Goal: Information Seeking & Learning: Learn about a topic

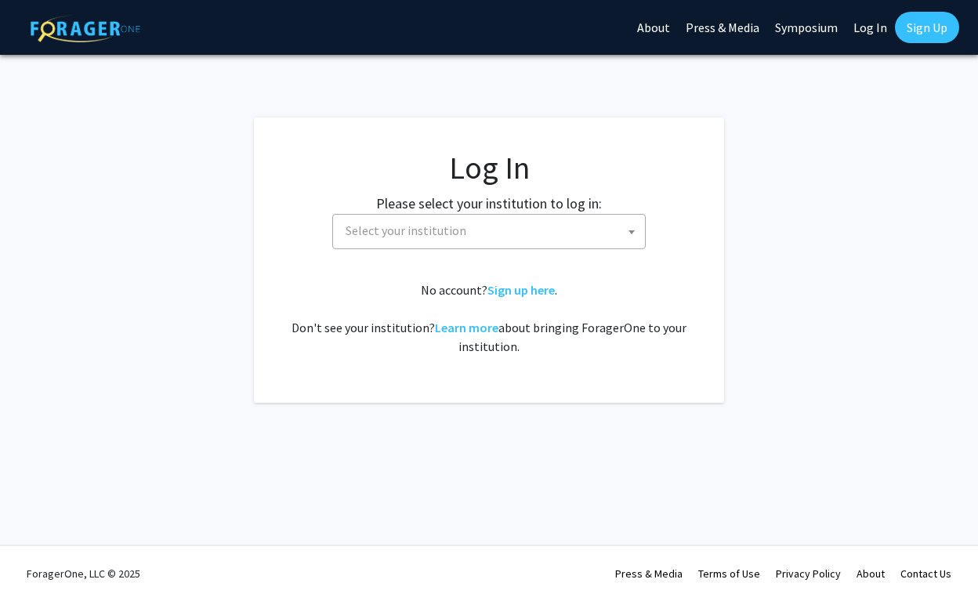
select select
click at [630, 228] on span at bounding box center [632, 232] width 16 height 34
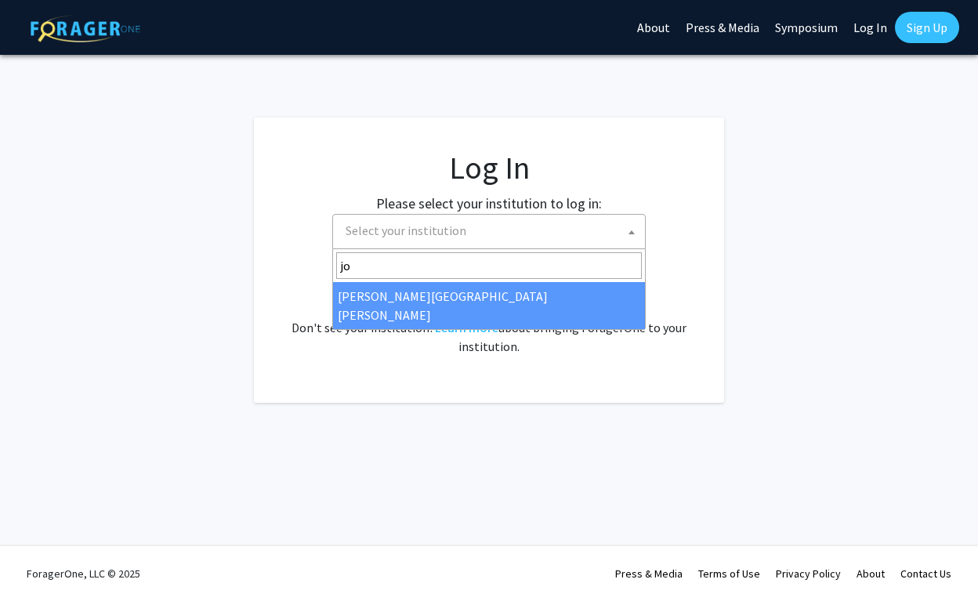
type input "jo"
select select "1"
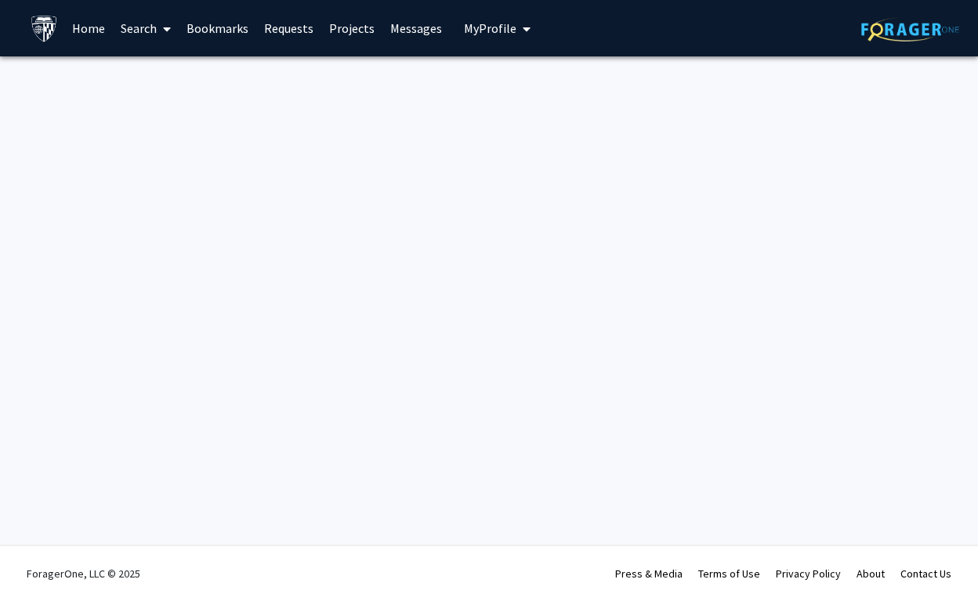
click at [90, 27] on link "Home" at bounding box center [88, 28] width 49 height 55
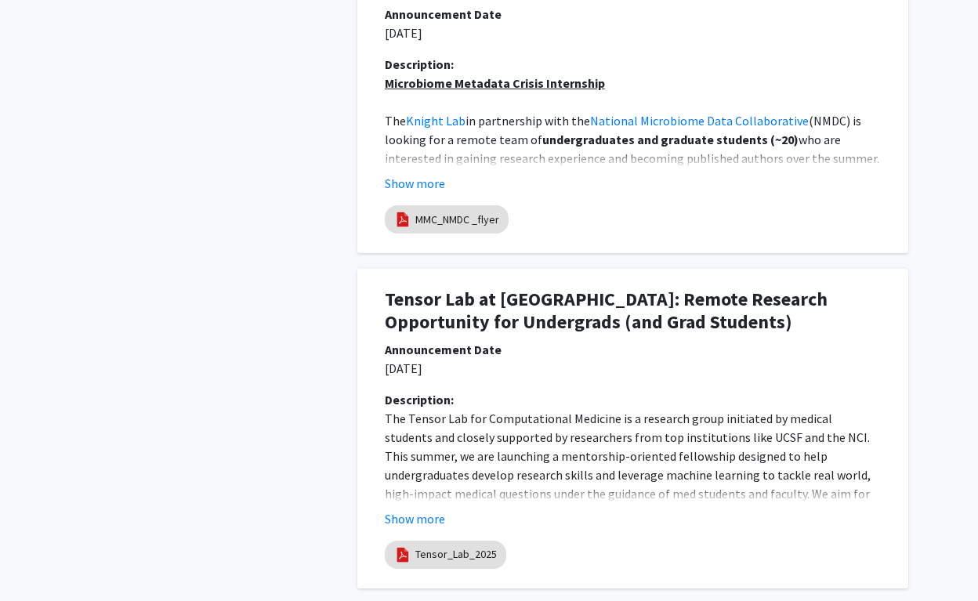
scroll to position [1264, 0]
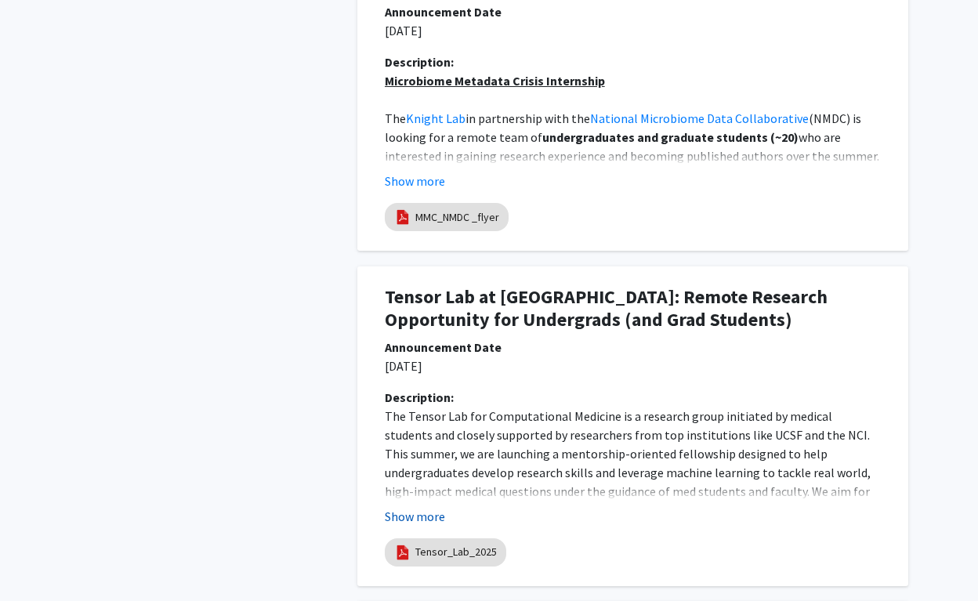
click at [428, 513] on button "Show more" at bounding box center [415, 516] width 60 height 19
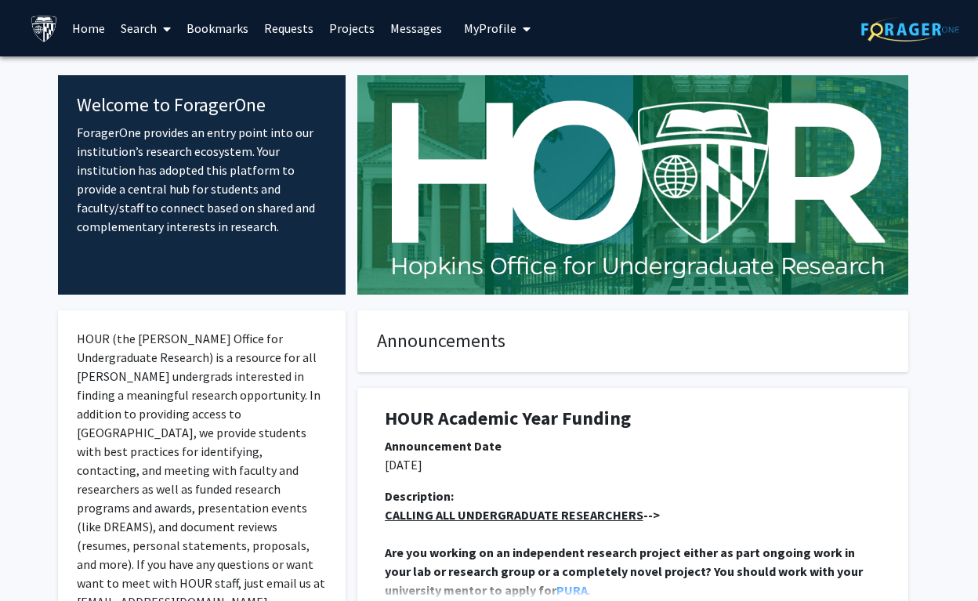
scroll to position [0, 0]
click at [523, 31] on icon "My profile dropdown to access profile and logout" at bounding box center [527, 29] width 8 height 13
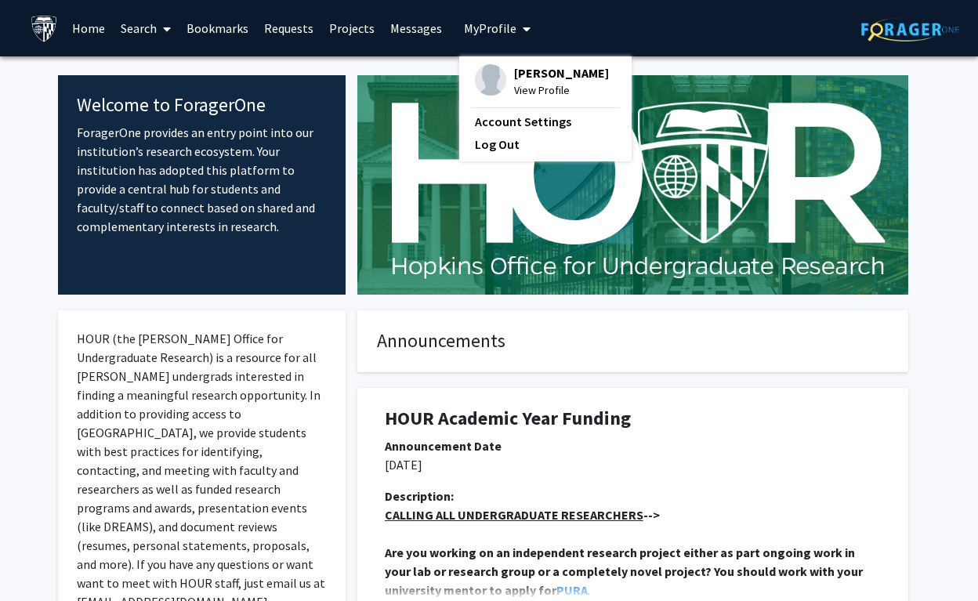
click at [524, 89] on span "View Profile" at bounding box center [561, 89] width 95 height 17
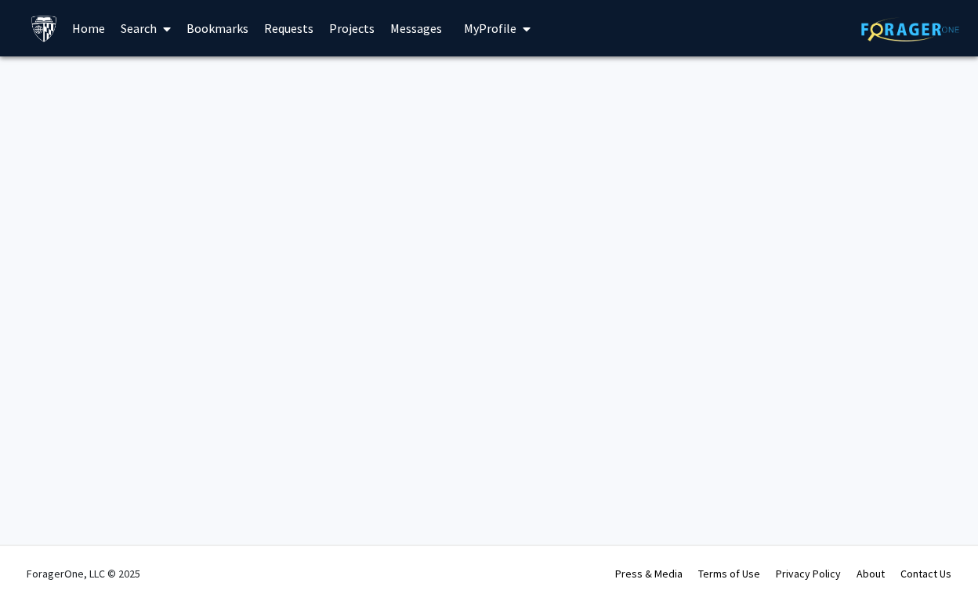
click at [85, 31] on link "Home" at bounding box center [88, 28] width 49 height 55
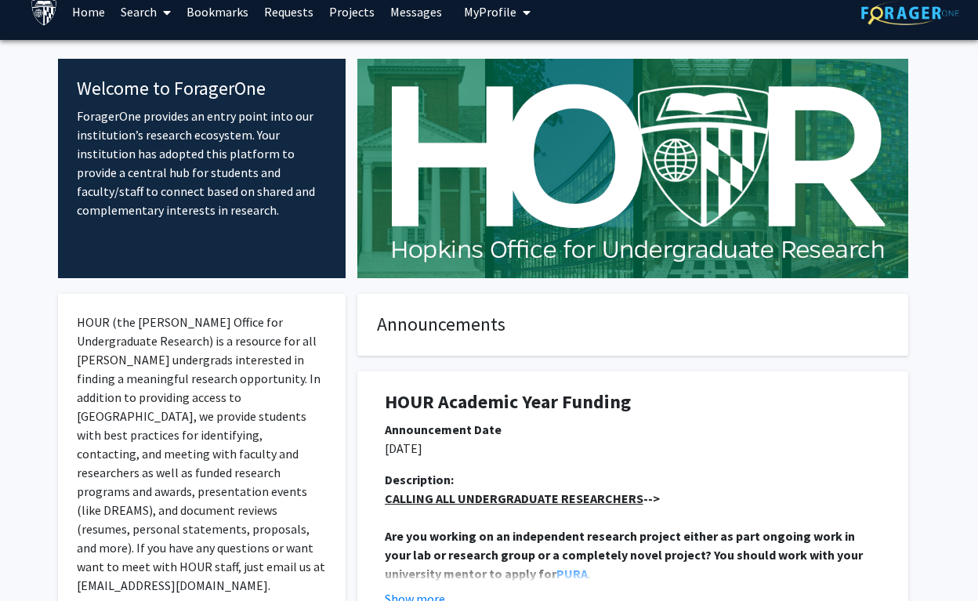
scroll to position [22, 0]
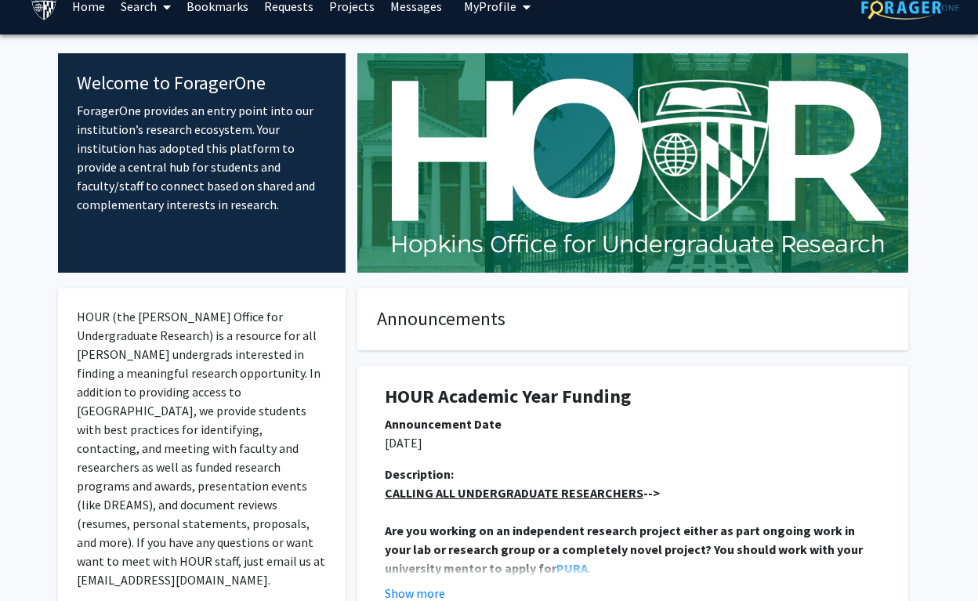
click at [363, 6] on link "Projects" at bounding box center [351, 6] width 61 height 55
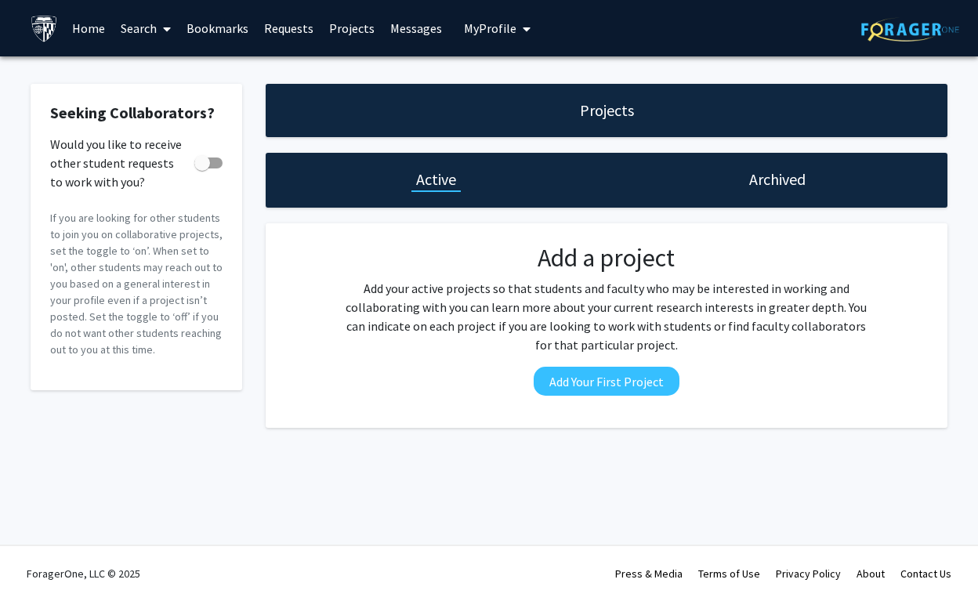
click at [215, 167] on span at bounding box center [208, 162] width 28 height 11
click at [202, 168] on input "Would you like to receive other student requests to work with you?" at bounding box center [201, 168] width 1 height 1
checkbox input "true"
click at [497, 23] on span "My Profile" at bounding box center [490, 28] width 52 height 16
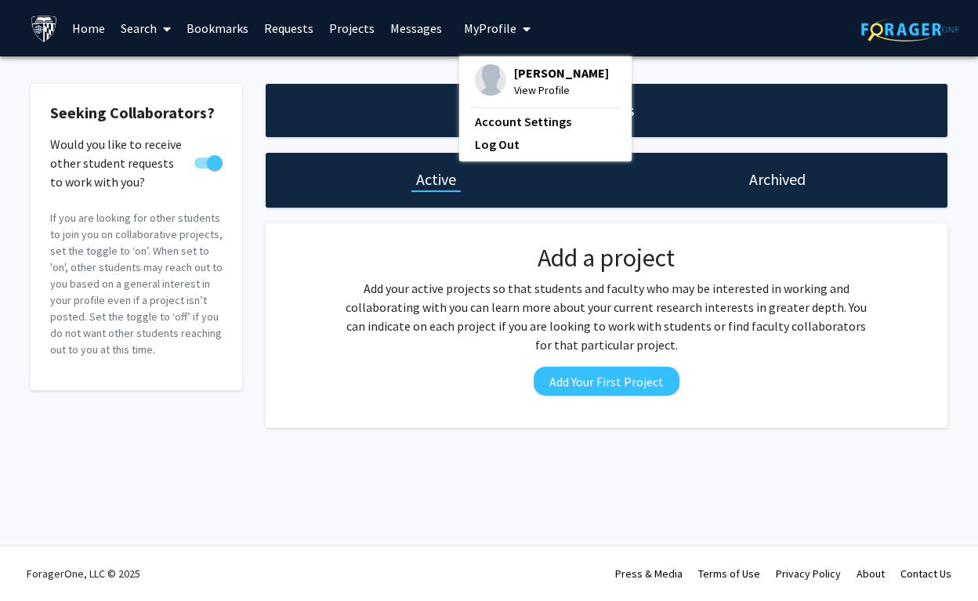
click at [514, 76] on span "[PERSON_NAME]" at bounding box center [561, 72] width 95 height 17
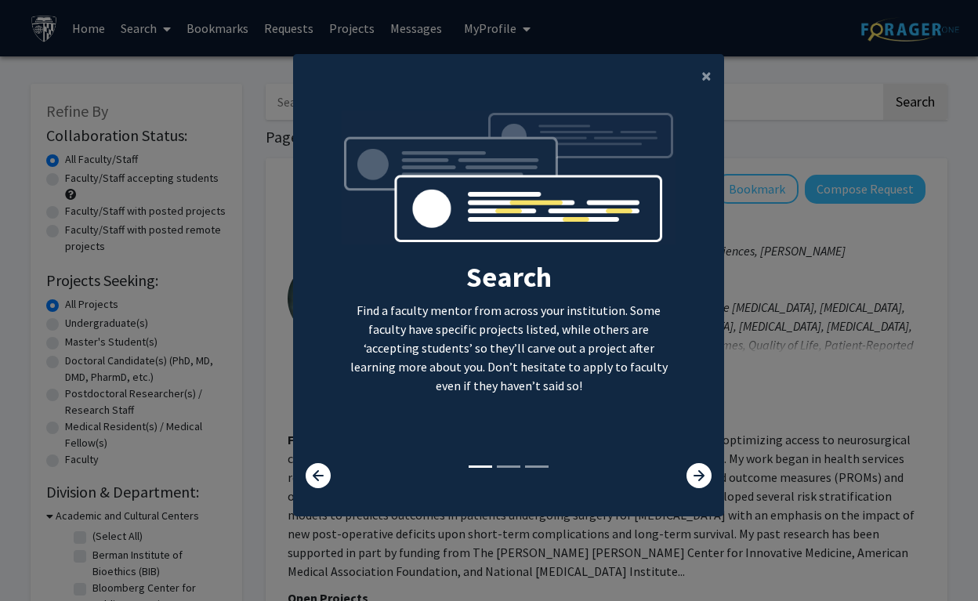
scroll to position [16, 0]
click at [697, 476] on icon at bounding box center [698, 475] width 25 height 25
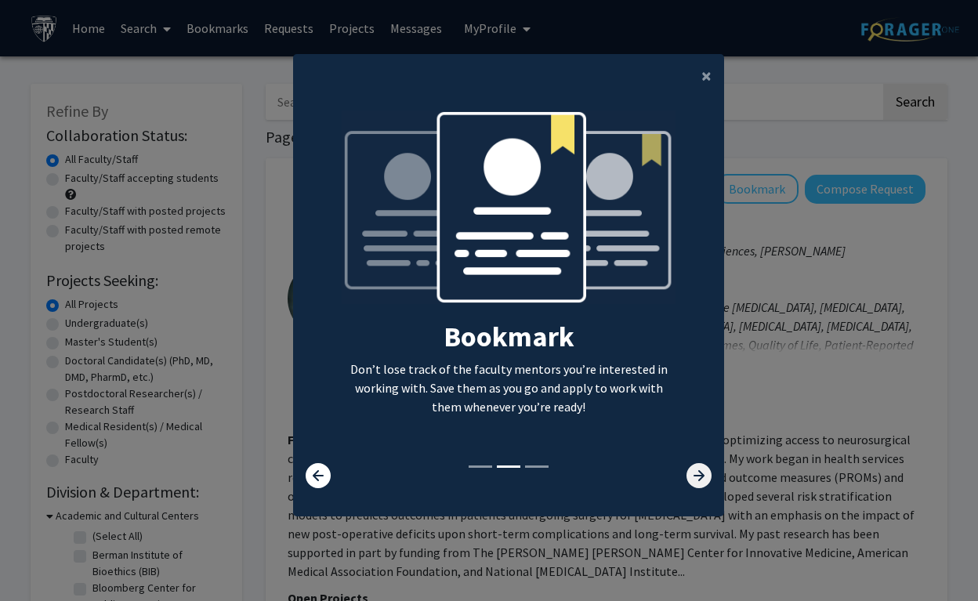
click at [697, 475] on icon at bounding box center [698, 475] width 25 height 25
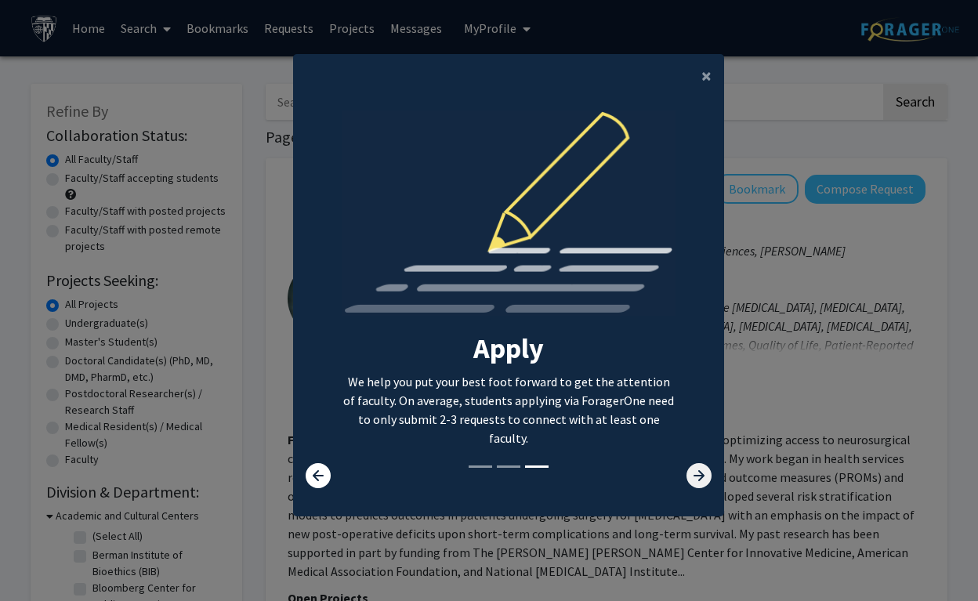
click at [701, 480] on icon at bounding box center [698, 475] width 25 height 25
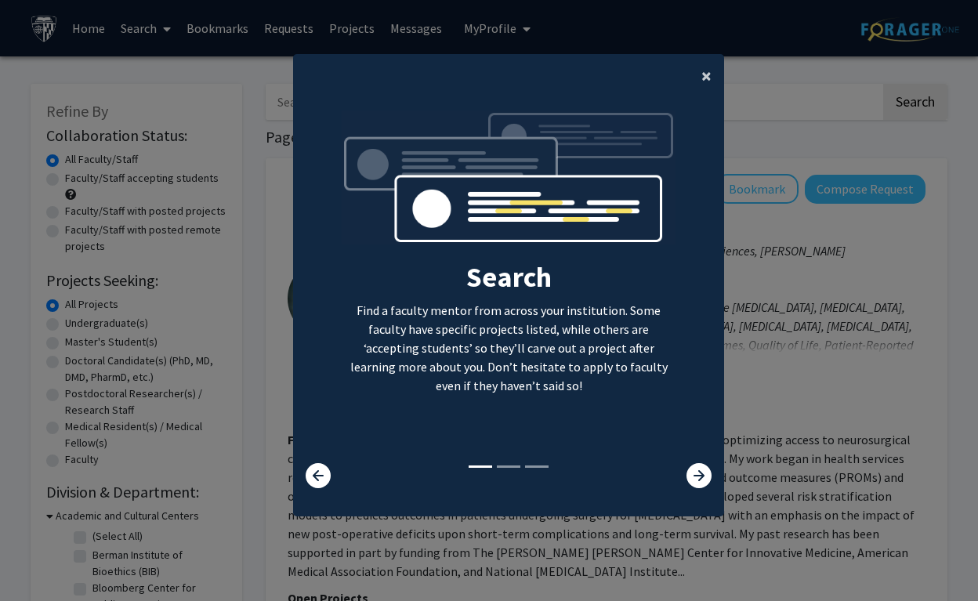
click at [711, 67] on span "×" at bounding box center [706, 75] width 10 height 24
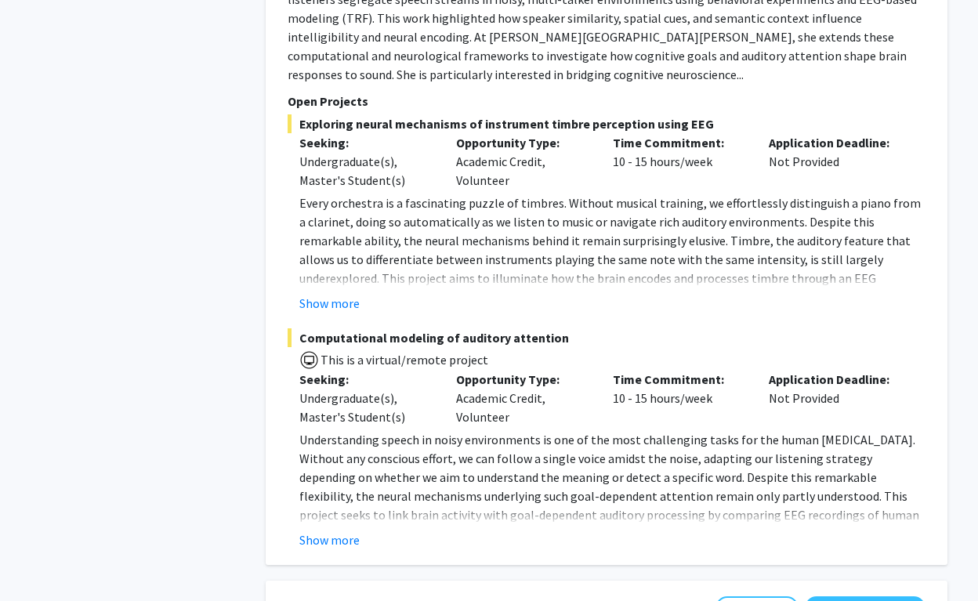
scroll to position [4151, 0]
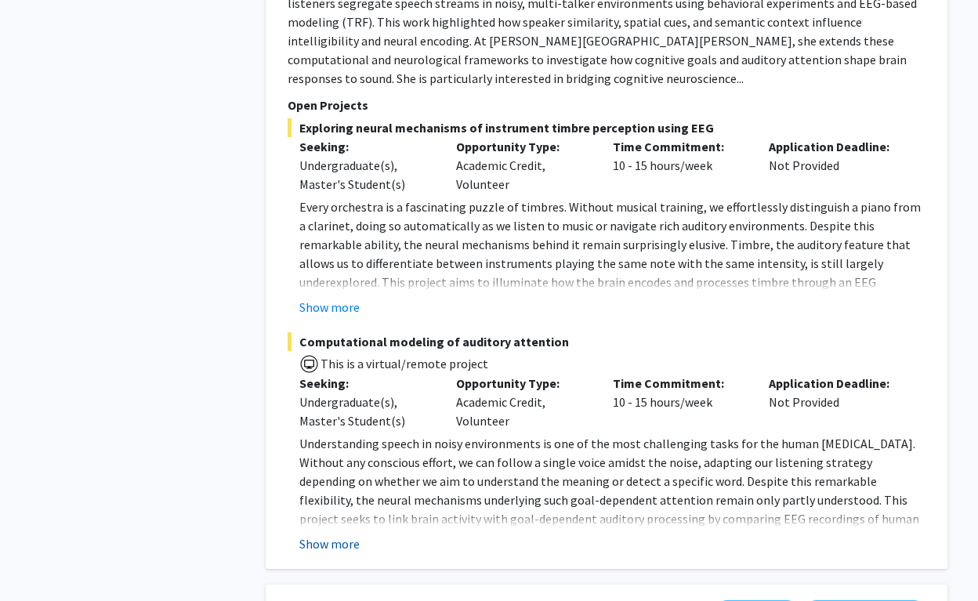
click at [347, 534] on button "Show more" at bounding box center [329, 543] width 60 height 19
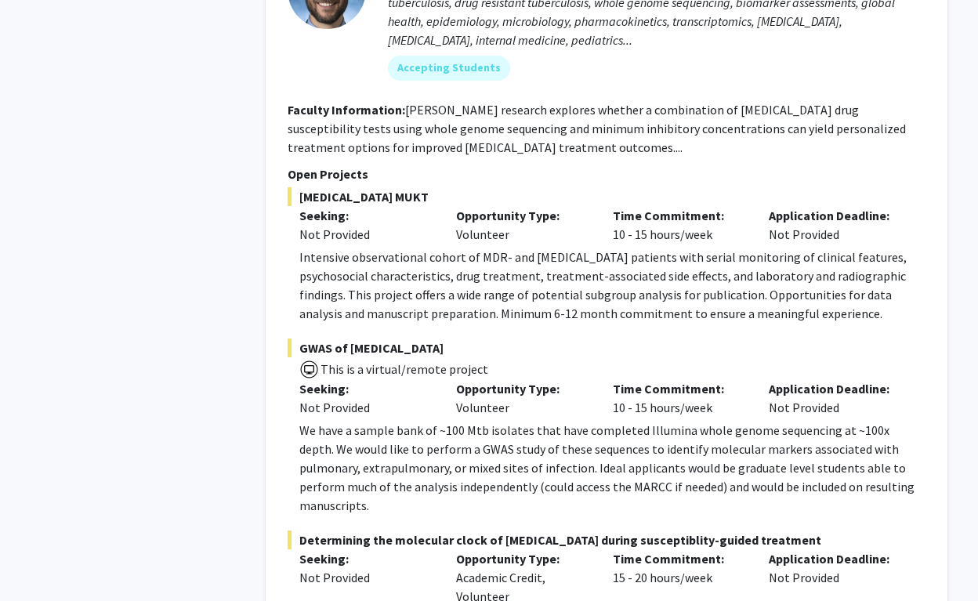
scroll to position [6240, 0]
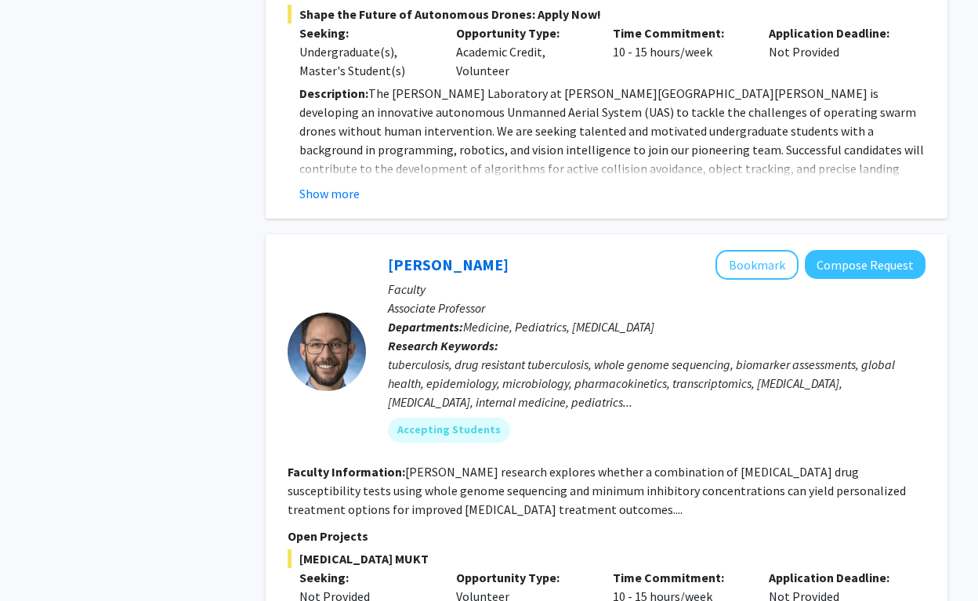
scroll to position [5868, 0]
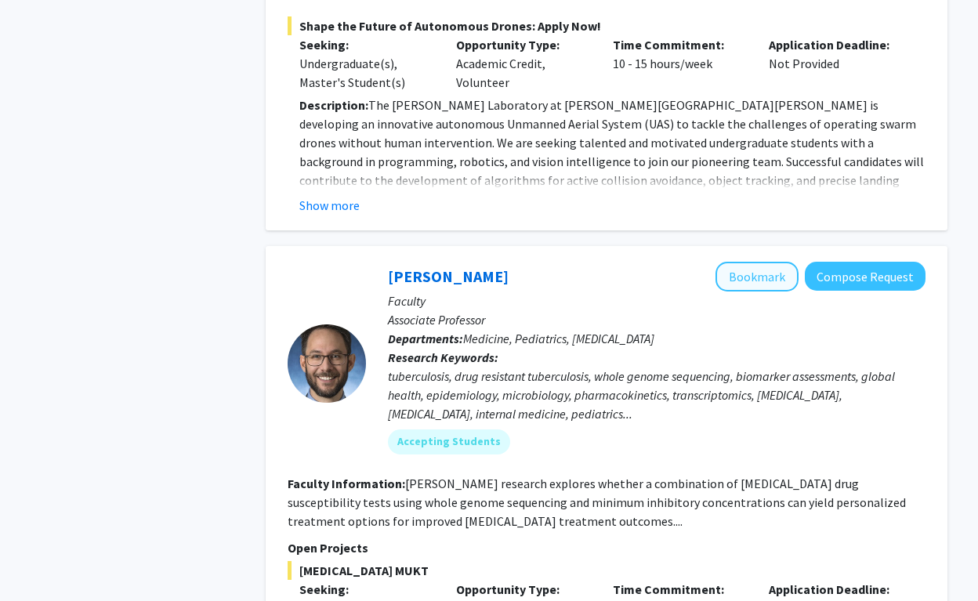
click at [777, 262] on button "Bookmark" at bounding box center [756, 277] width 83 height 30
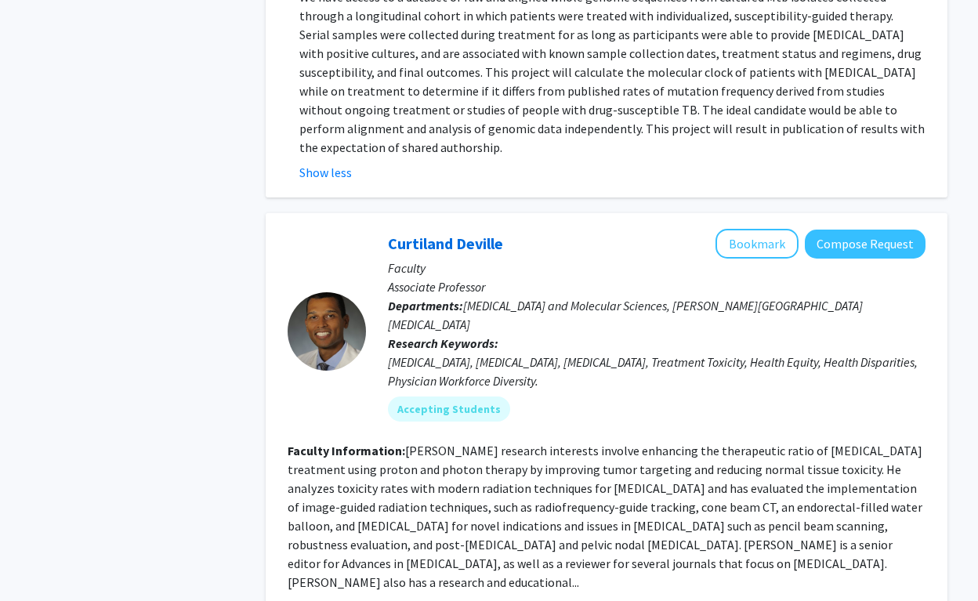
scroll to position [6859, 0]
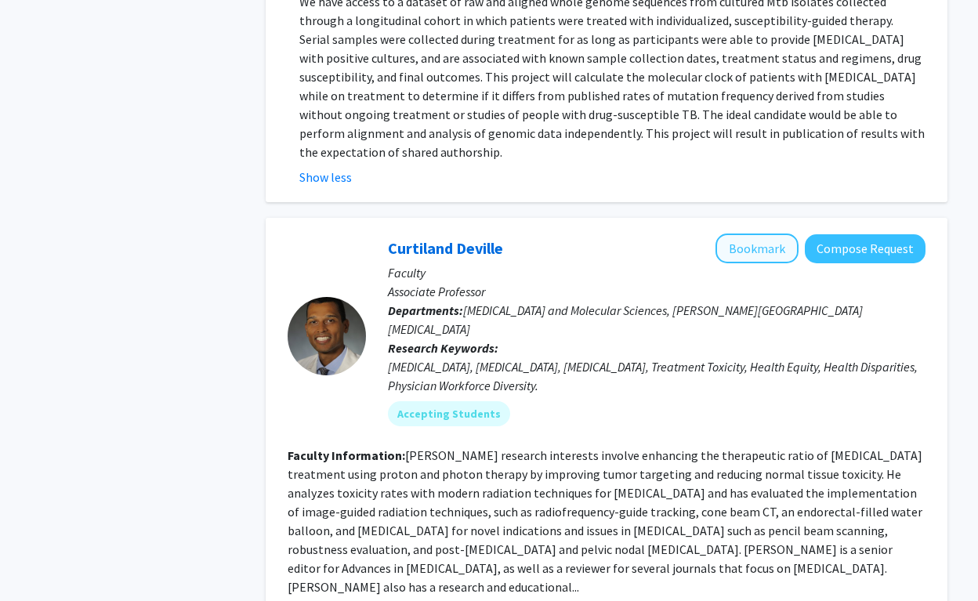
click at [754, 234] on button "Bookmark" at bounding box center [756, 249] width 83 height 30
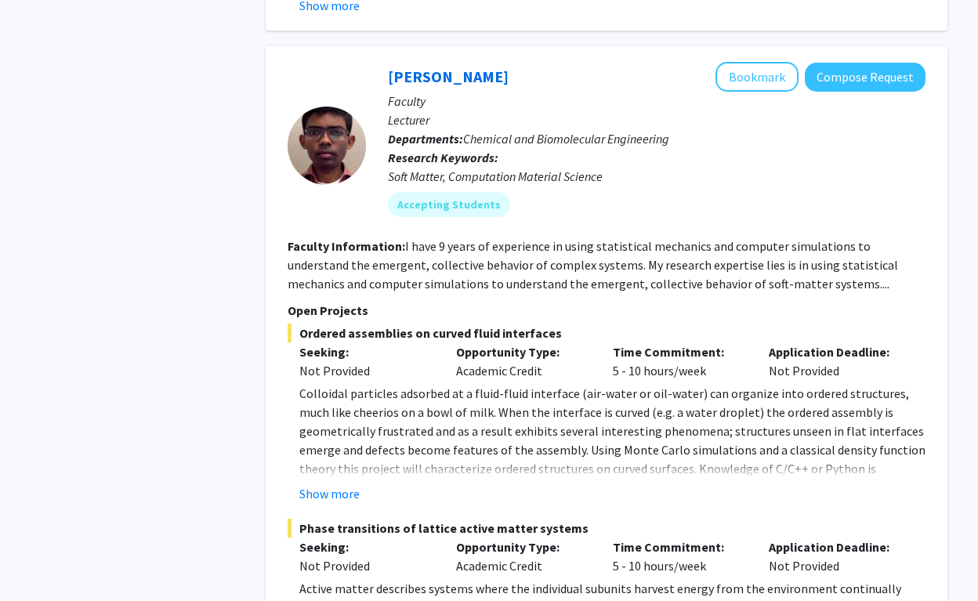
scroll to position [8662, 0]
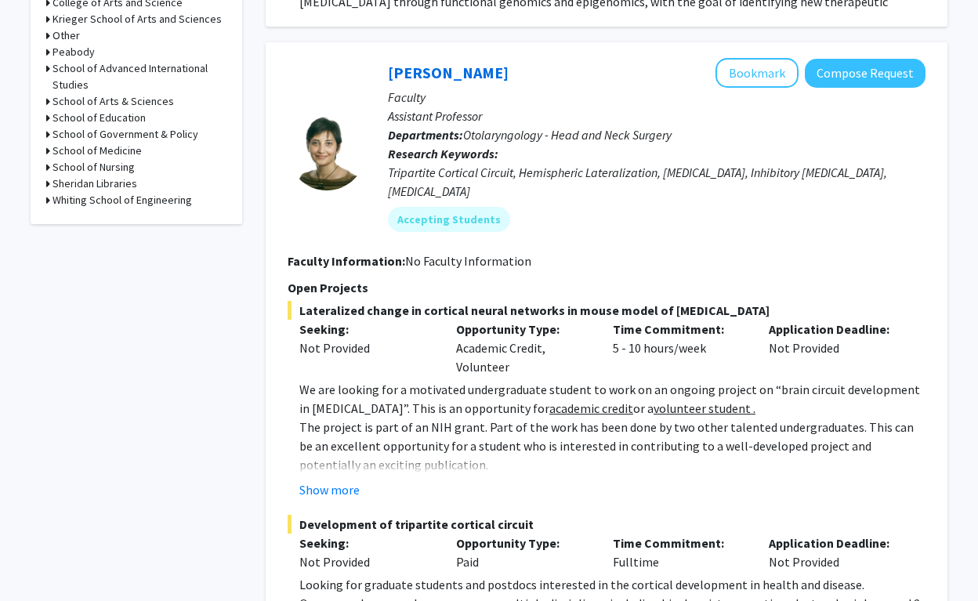
scroll to position [737, 0]
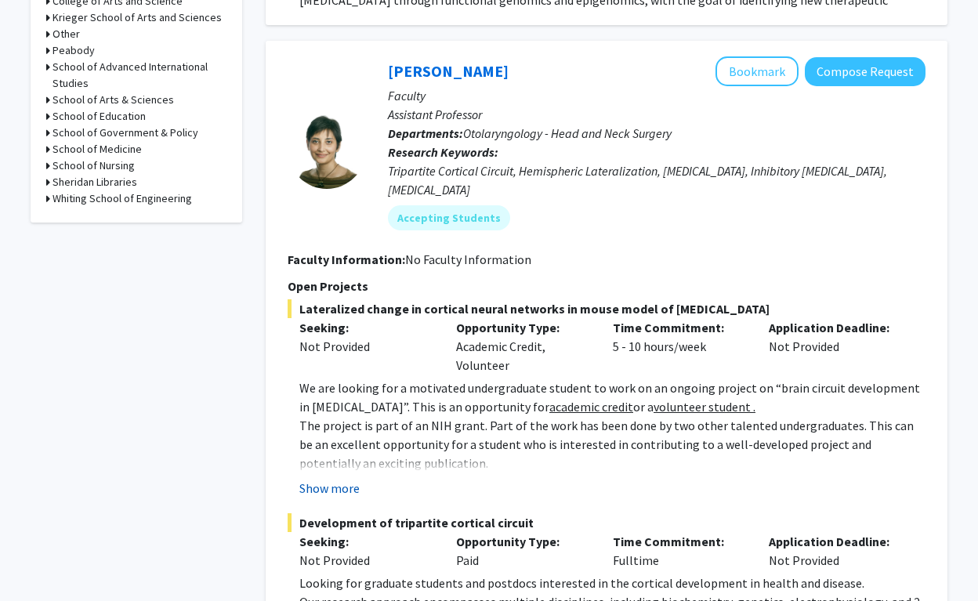
click at [340, 479] on button "Show more" at bounding box center [329, 488] width 60 height 19
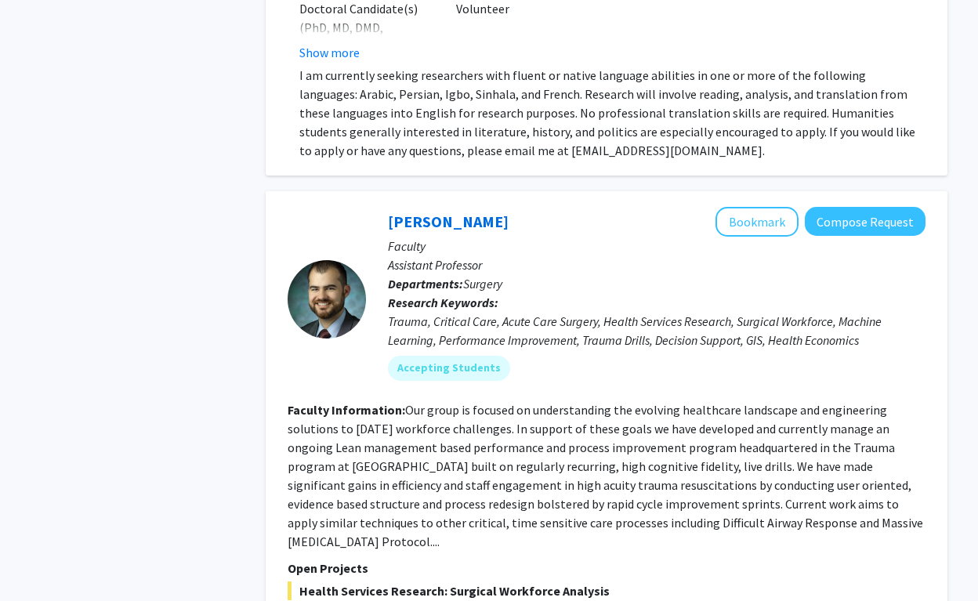
scroll to position [3934, 0]
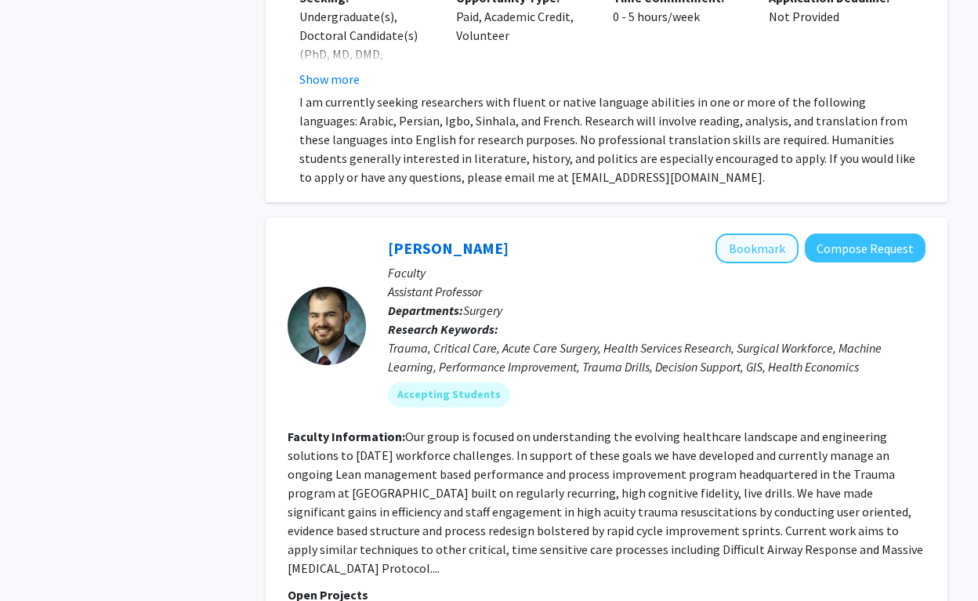
click at [743, 234] on button "Bookmark" at bounding box center [756, 249] width 83 height 30
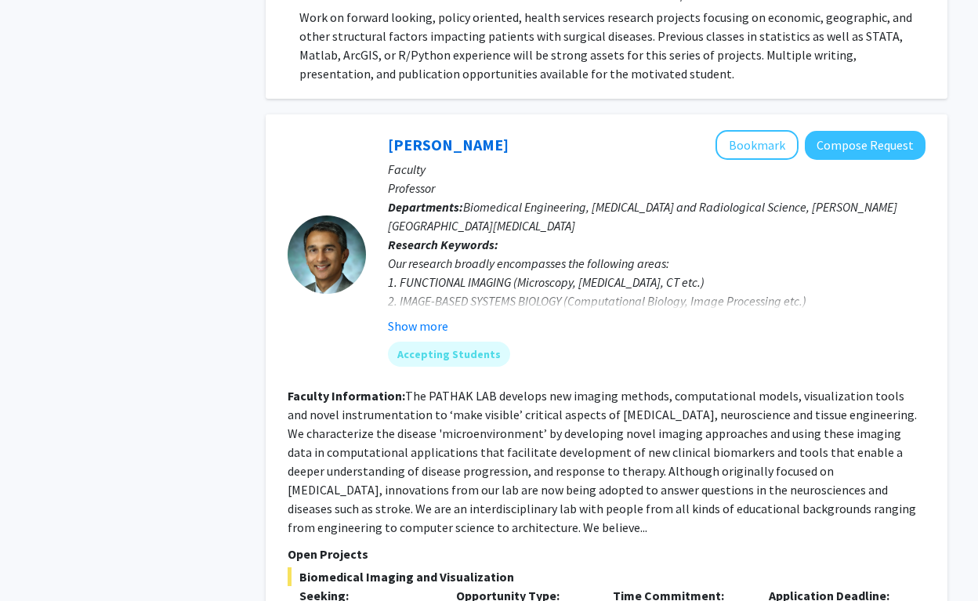
scroll to position [4623, 0]
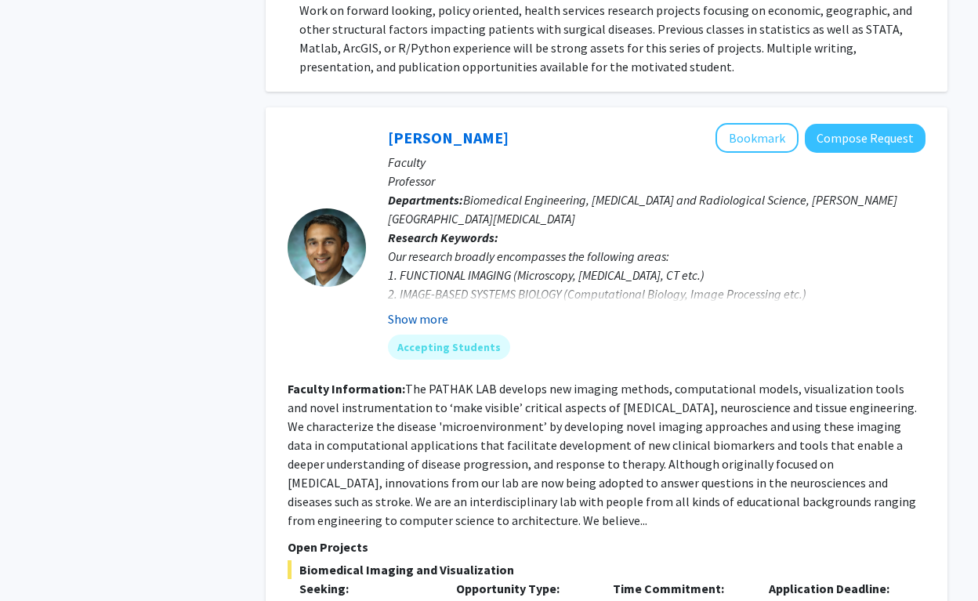
click at [434, 310] on button "Show more" at bounding box center [418, 319] width 60 height 19
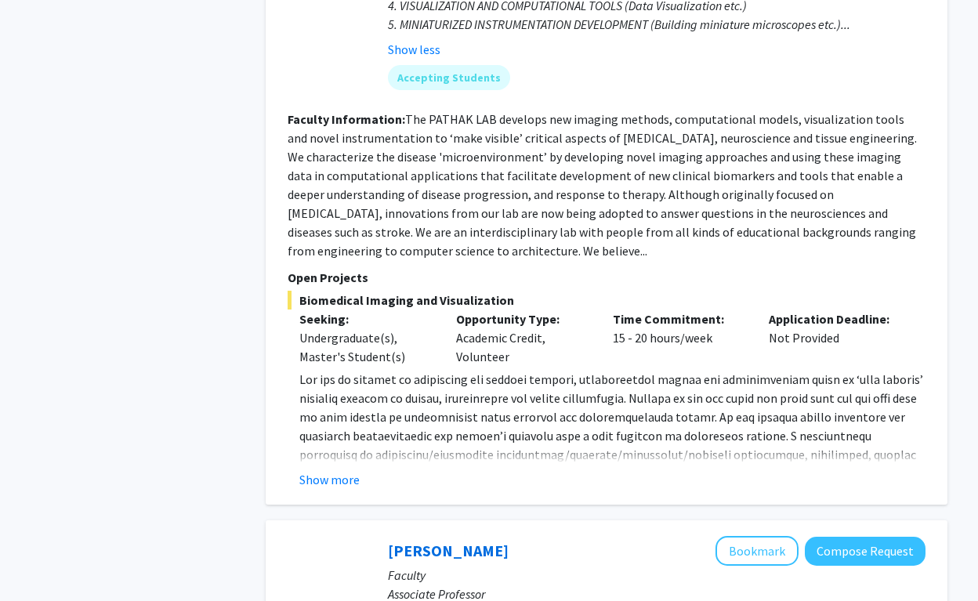
scroll to position [4931, 0]
click at [348, 469] on button "Show more" at bounding box center [329, 478] width 60 height 19
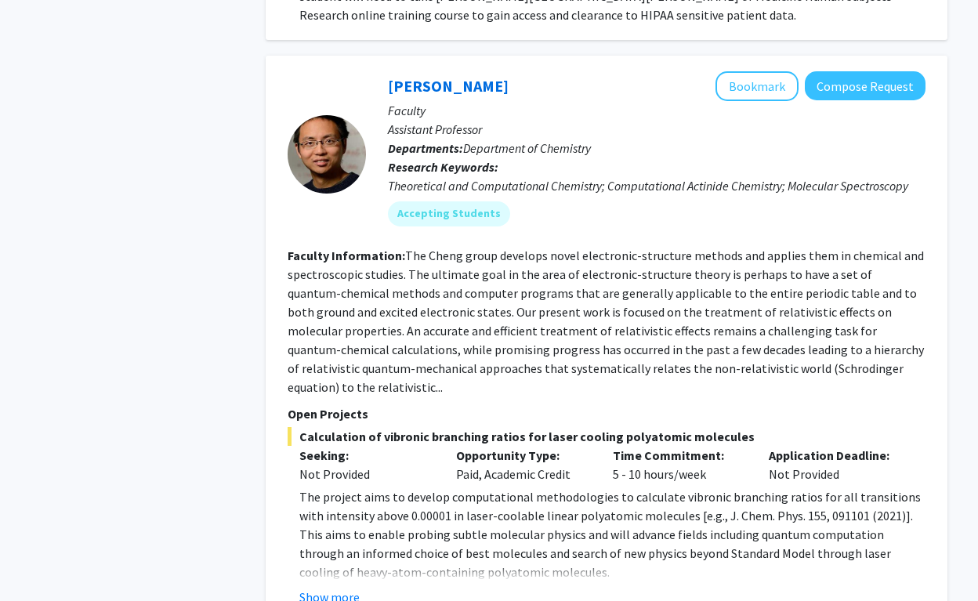
scroll to position [6178, 0]
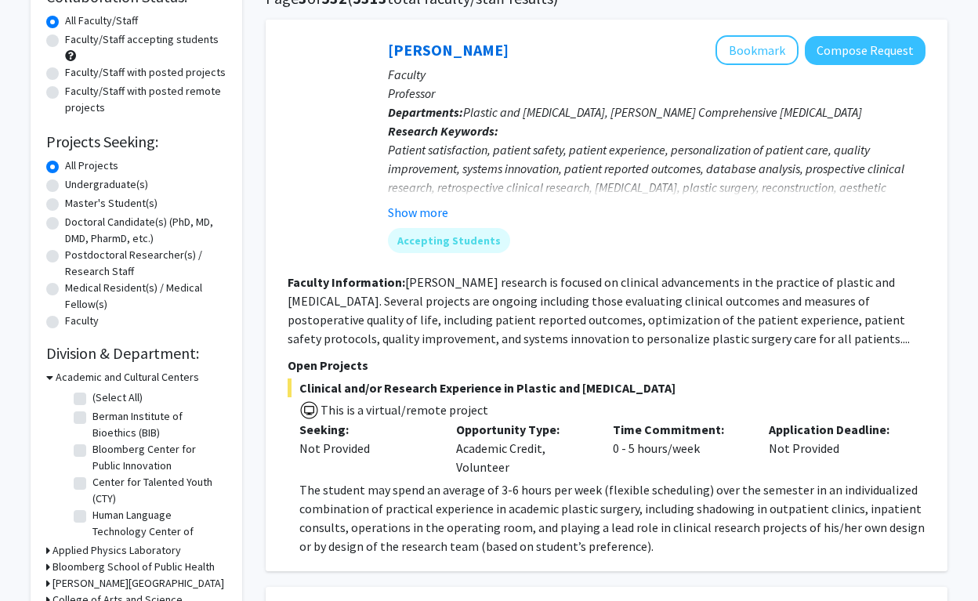
scroll to position [115, 0]
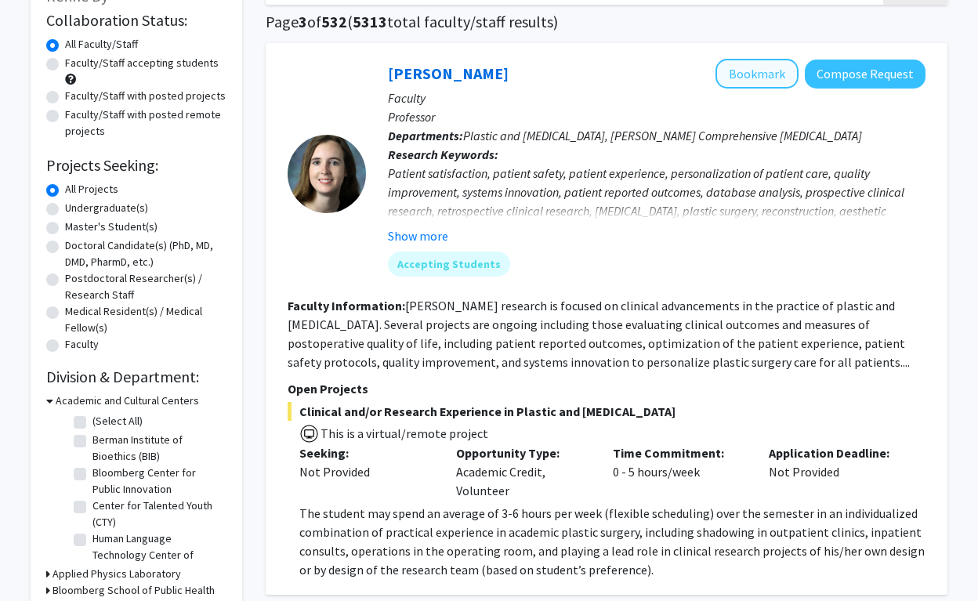
click at [771, 81] on button "Bookmark" at bounding box center [756, 74] width 83 height 30
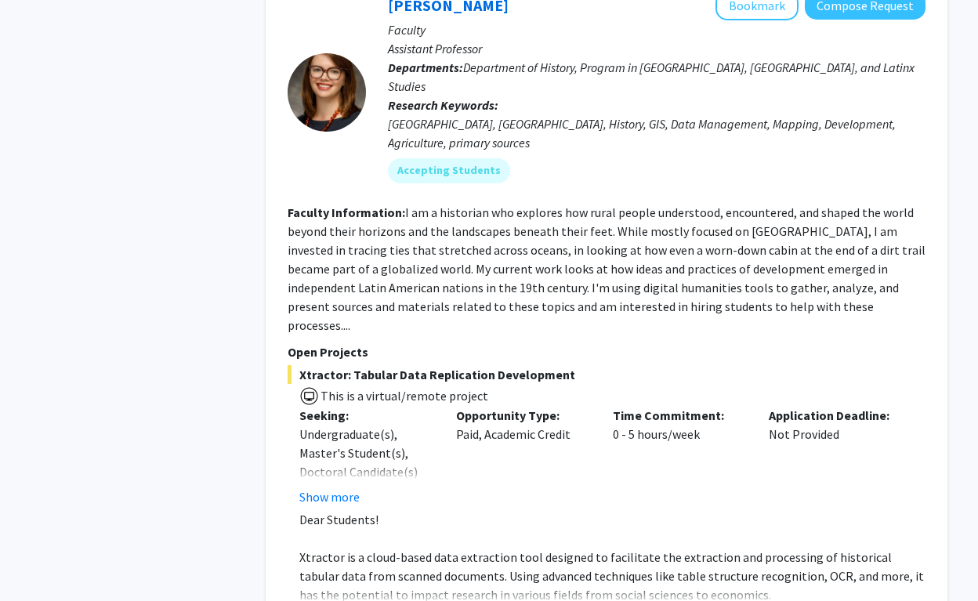
scroll to position [4831, 0]
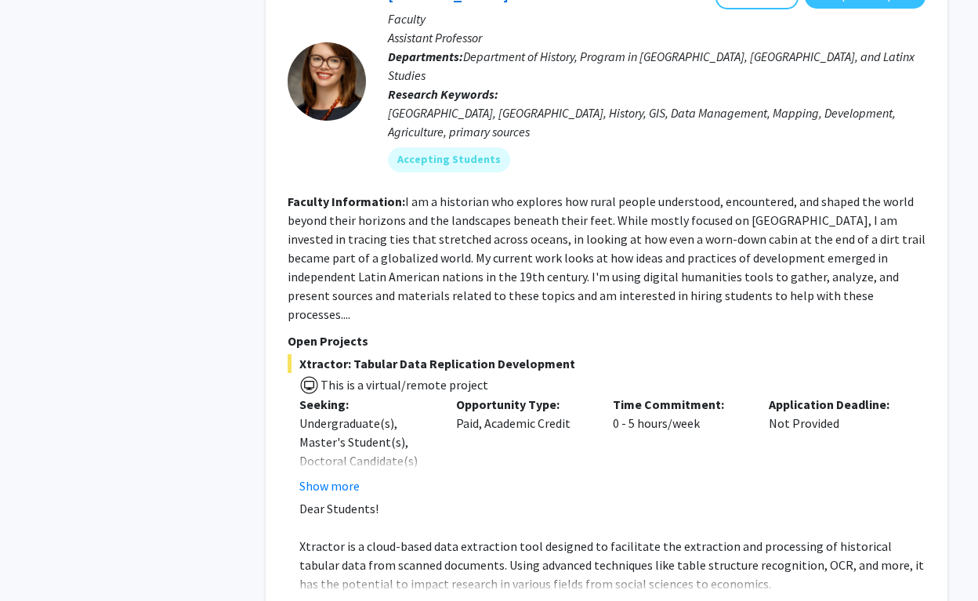
click at [342, 599] on button "Show more" at bounding box center [329, 608] width 60 height 19
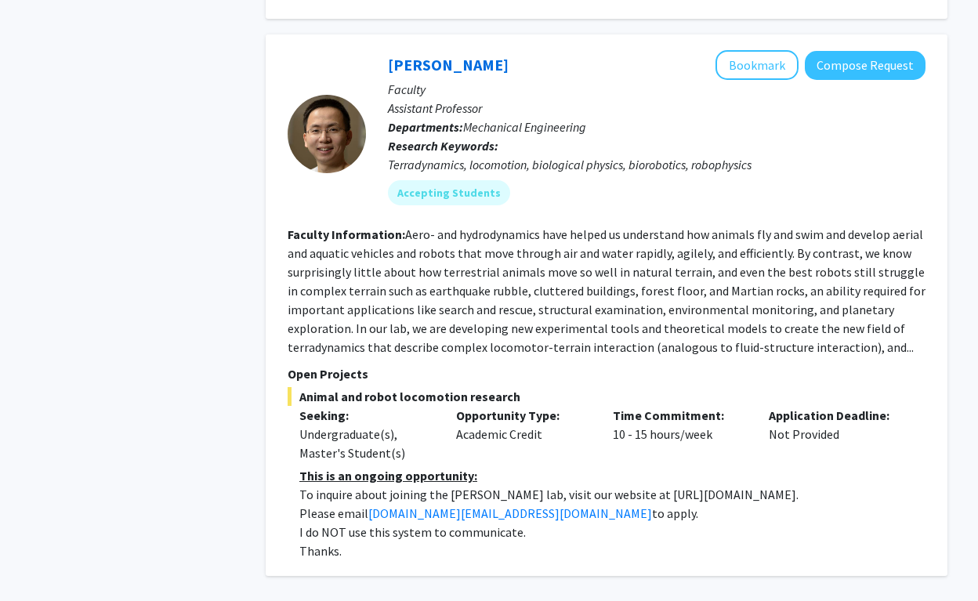
scroll to position [5878, 0]
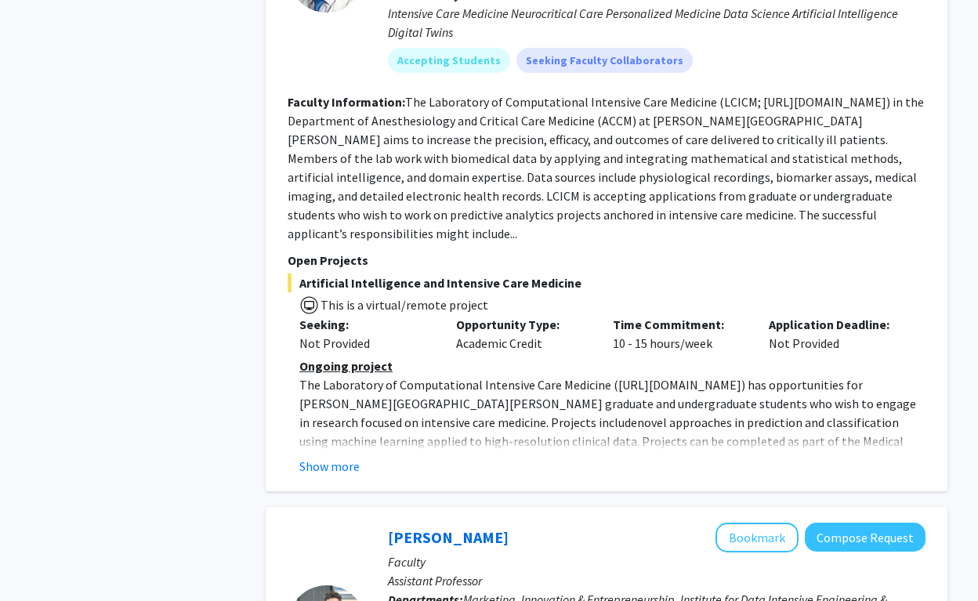
scroll to position [2117, 0]
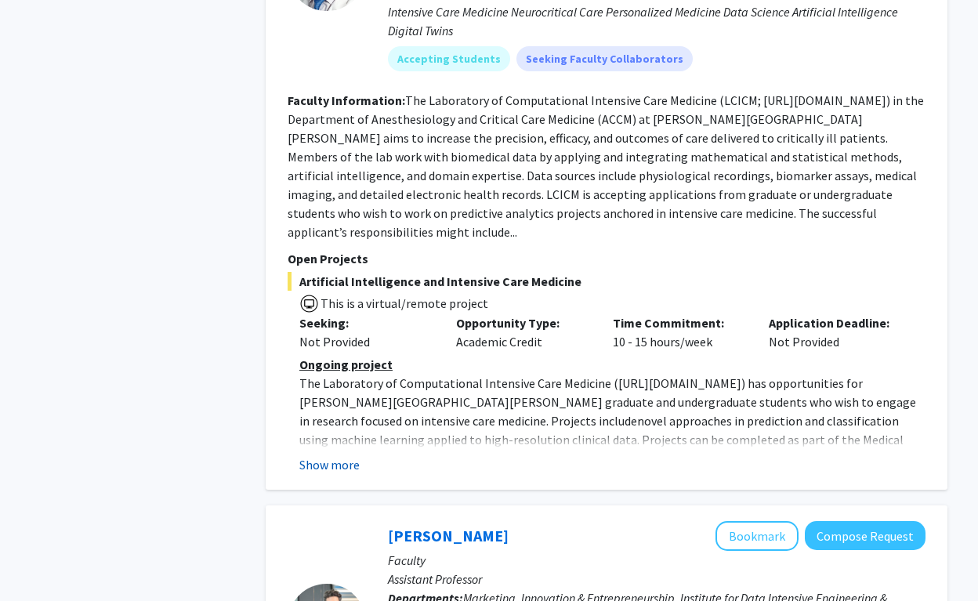
click at [351, 455] on button "Show more" at bounding box center [329, 464] width 60 height 19
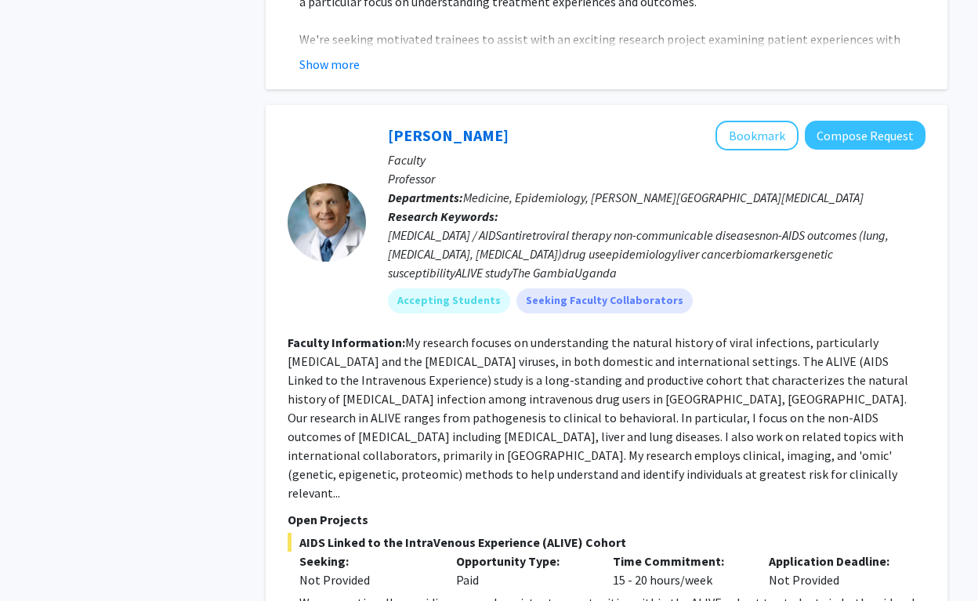
scroll to position [5717, 0]
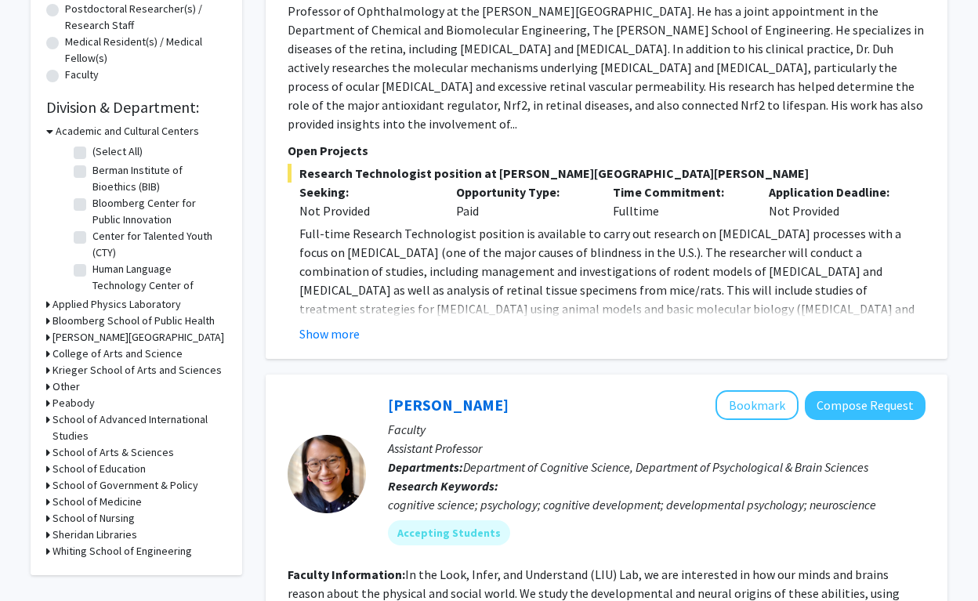
scroll to position [365, 0]
